Goal: Check status

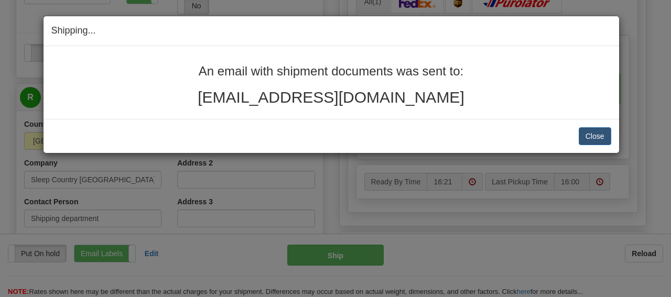
scroll to position [436, 0]
click at [236, 241] on div "Shipping... Your SHIPMENT will EXPIRE in An email with shipment documents was s…" at bounding box center [335, 148] width 671 height 297
click at [309, 285] on div "Shipping... Your SHIPMENT will EXPIRE in An email with shipment documents was s…" at bounding box center [335, 148] width 671 height 297
click at [604, 138] on button "Close" at bounding box center [595, 136] width 32 height 18
click at [583, 132] on button "Close" at bounding box center [595, 136] width 32 height 18
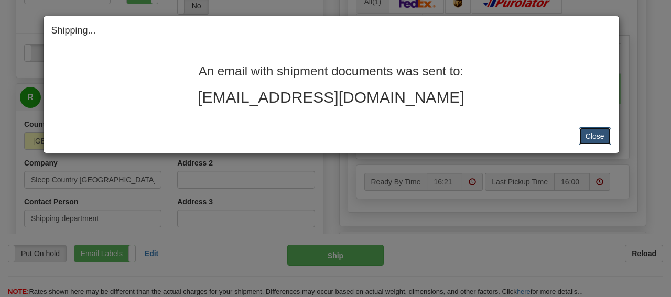
click at [594, 132] on button "Close" at bounding box center [595, 136] width 32 height 18
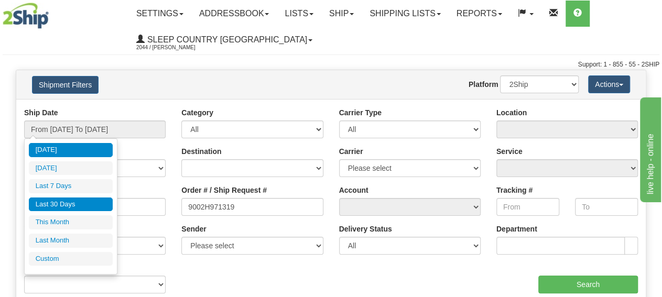
click at [82, 201] on li "Last 30 Days" at bounding box center [71, 205] width 84 height 14
type input "From 07/22/2025 To 08/20/2025"
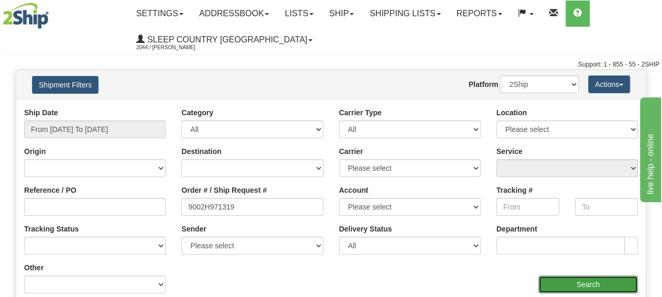
click at [576, 285] on input "Search" at bounding box center [588, 285] width 100 height 18
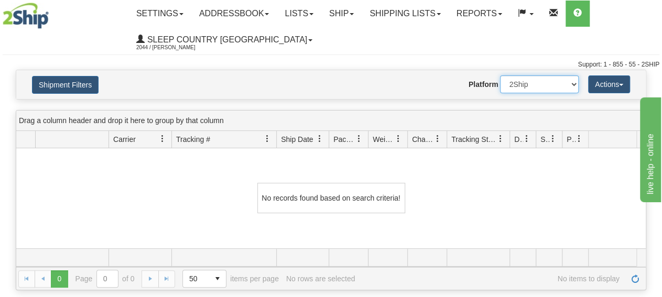
click option "2Ship" at bounding box center [0, 0] width 0 height 0
select select "1"
click option "Imported" at bounding box center [0, 0] width 0 height 0
